Goal: Task Accomplishment & Management: Manage account settings

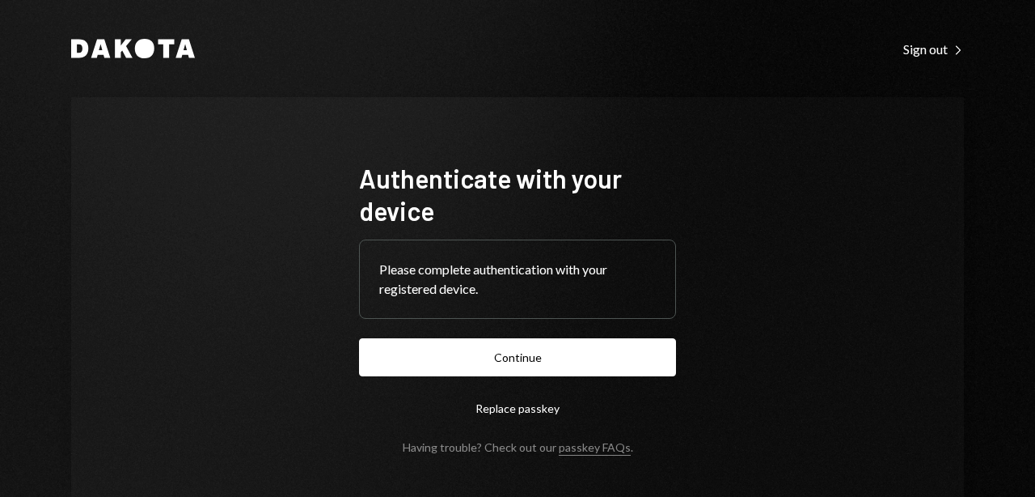
scroll to position [61, 0]
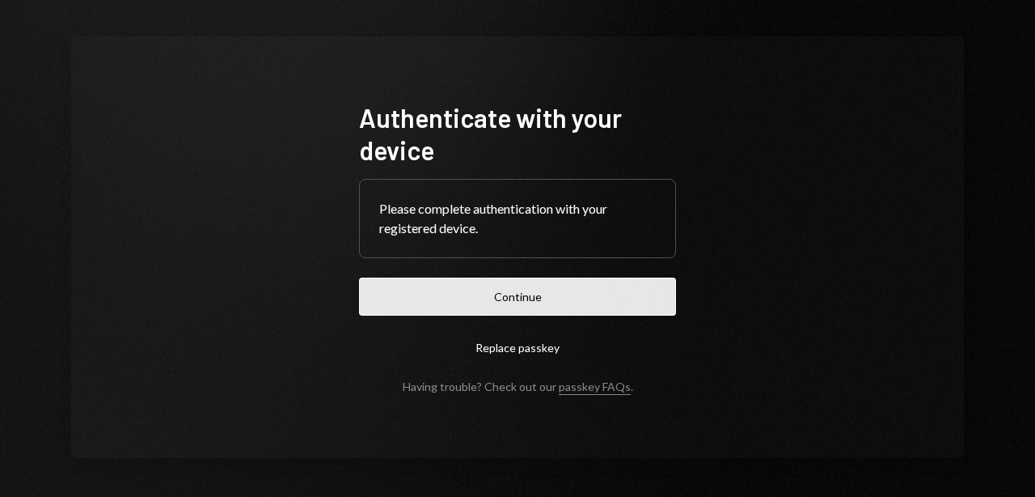
click at [445, 312] on button "Continue" at bounding box center [517, 296] width 317 height 38
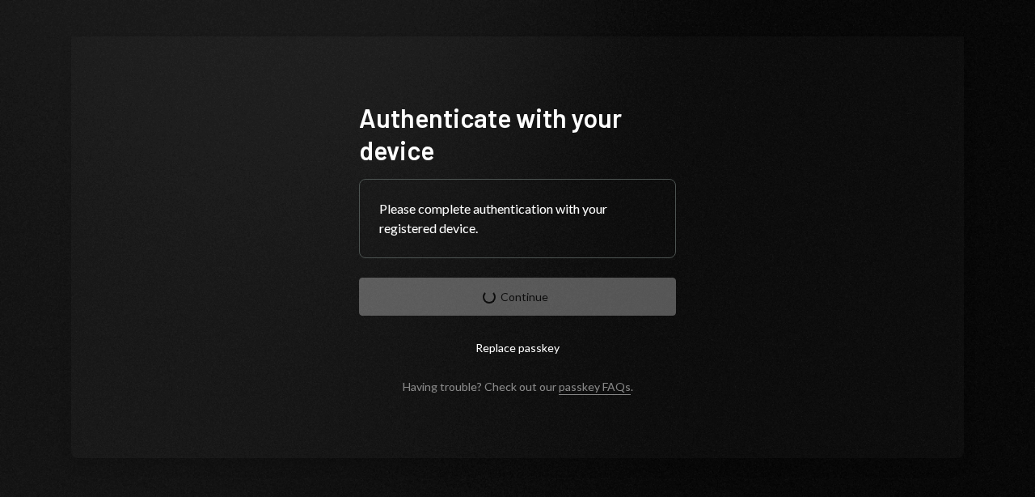
scroll to position [0, 0]
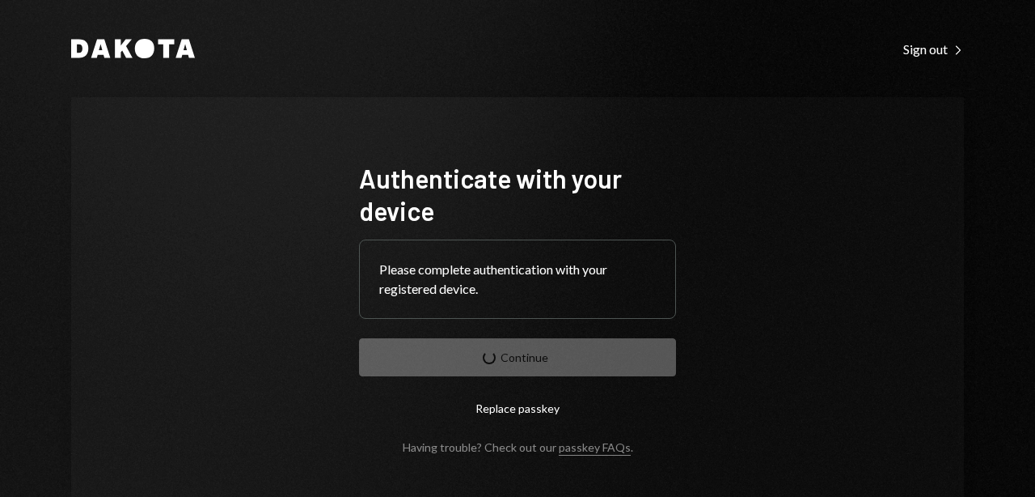
click at [565, 57] on div "Dakota Sign out Right Caret" at bounding box center [517, 48] width 893 height 19
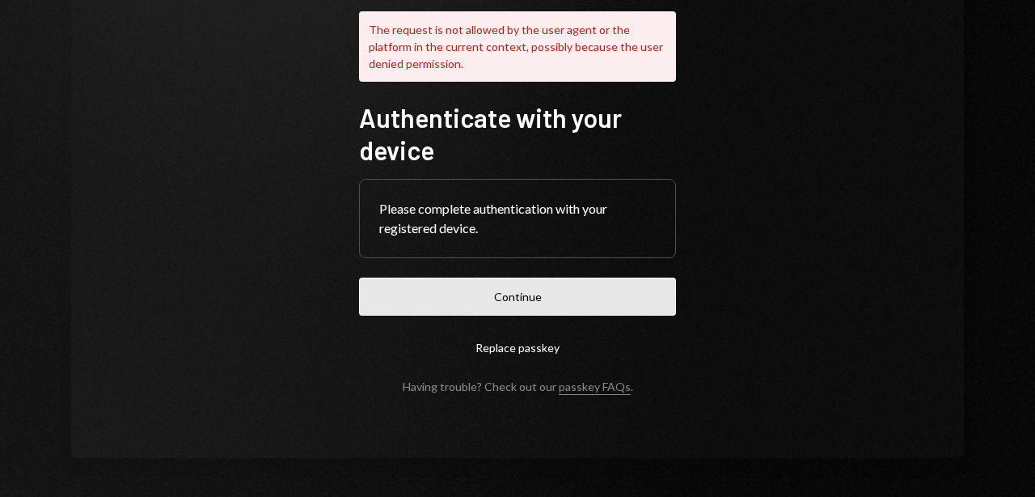
click at [500, 293] on button "Continue" at bounding box center [517, 296] width 317 height 38
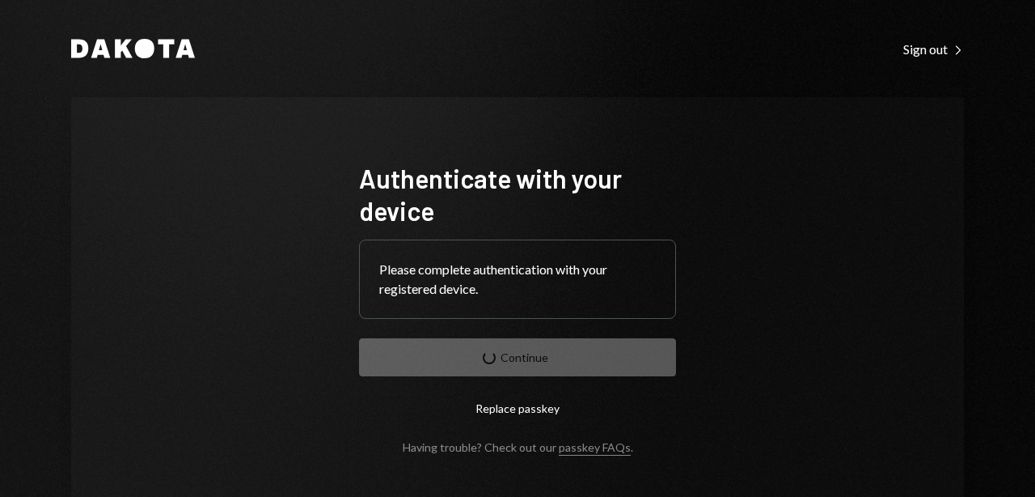
click at [277, 76] on div "Dakota Sign out Right Caret Authenticate with your device Please complete authe…" at bounding box center [517, 278] width 971 height 557
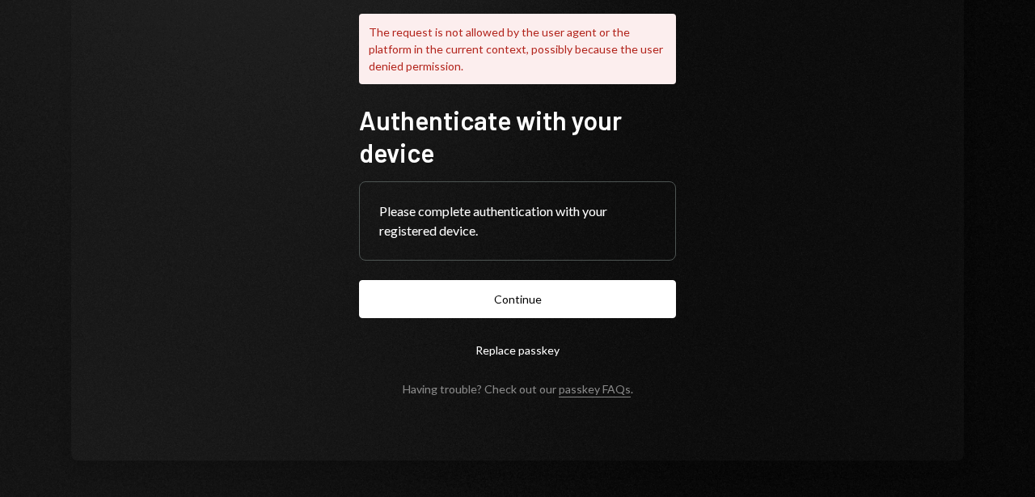
scroll to position [170, 0]
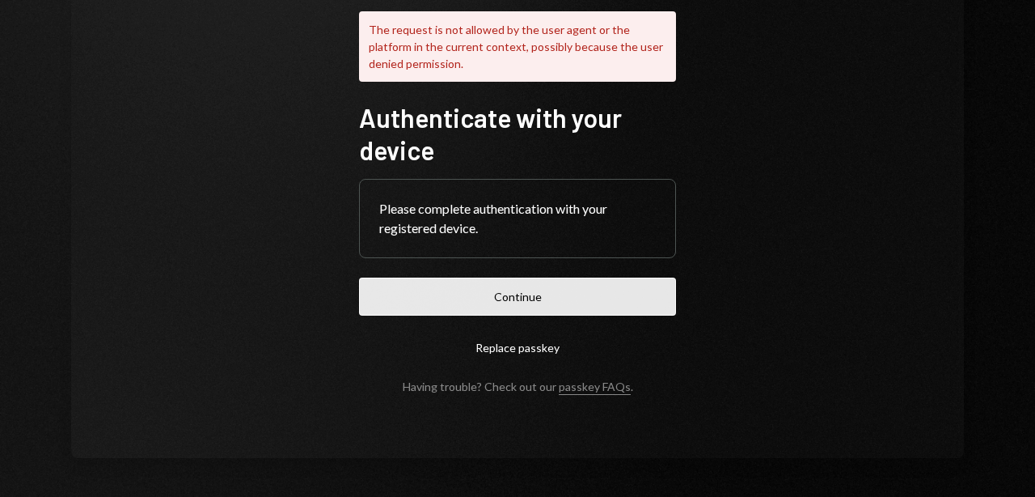
click at [519, 299] on button "Continue" at bounding box center [517, 296] width 317 height 38
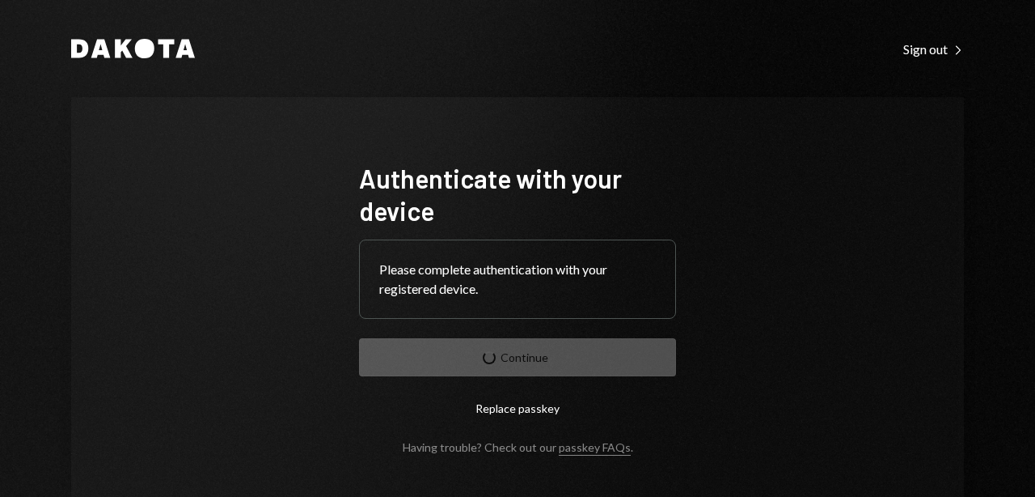
scroll to position [61, 0]
